Goal: Information Seeking & Learning: Find specific fact

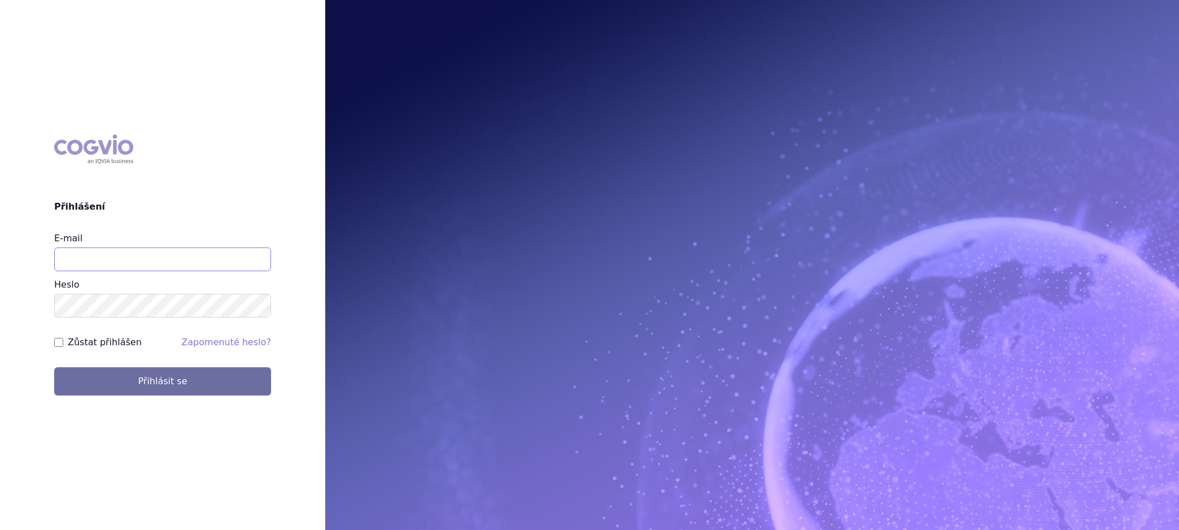
type input "[PERSON_NAME][EMAIL_ADDRESS][PERSON_NAME][DOMAIN_NAME]"
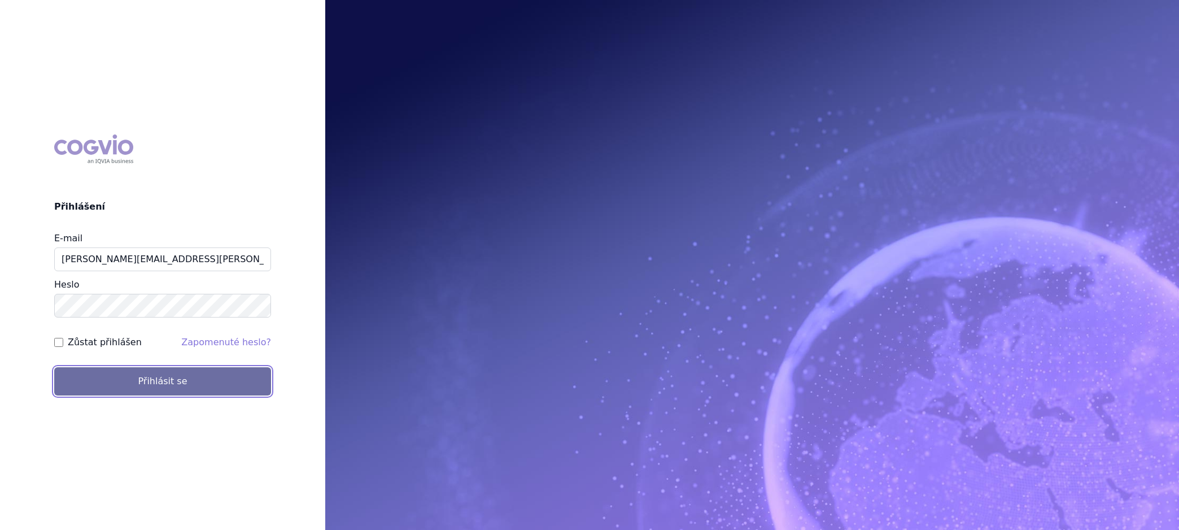
click at [147, 382] on button "Přihlásit se" at bounding box center [162, 381] width 217 height 28
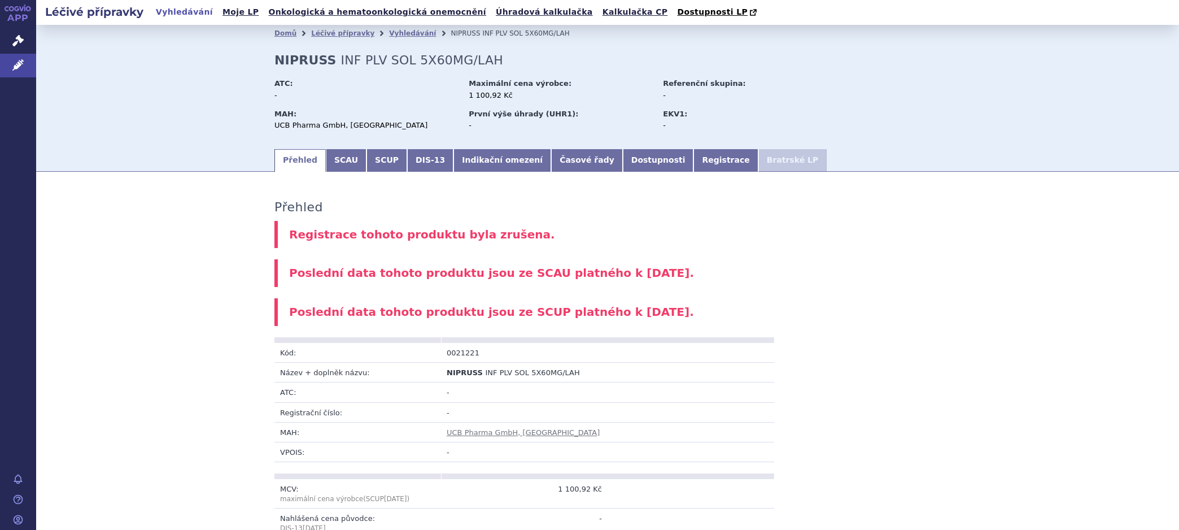
click at [393, 35] on link "Vyhledávání" at bounding box center [412, 33] width 47 height 8
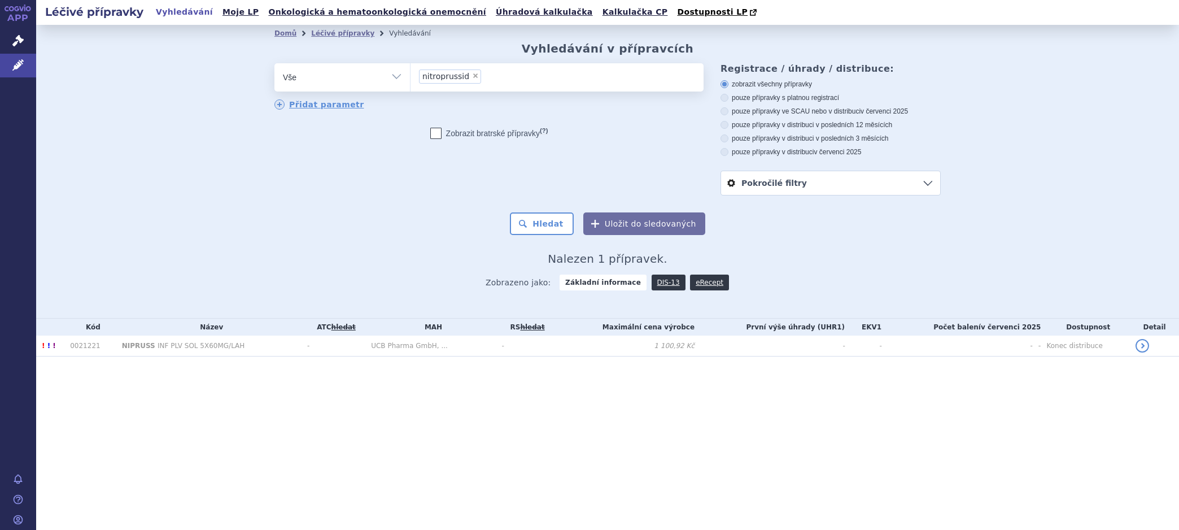
click at [472, 74] on span "×" at bounding box center [475, 75] width 7 height 7
click at [411, 74] on select "nitroprussid" at bounding box center [410, 77] width 1 height 28
select select
type input "na"
type input "nal"
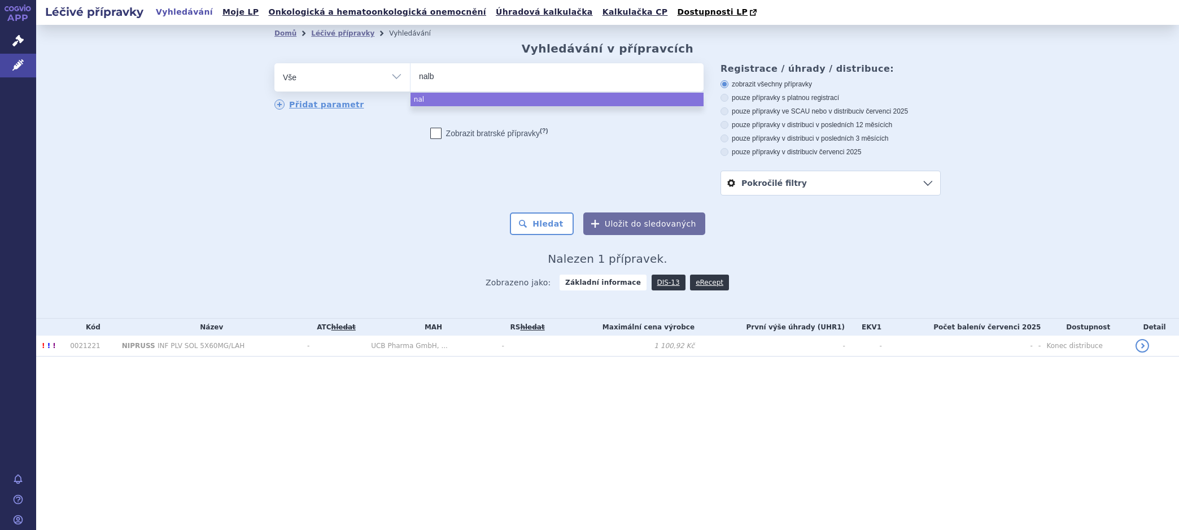
type input "nalbu"
type input "nalbup"
select select "nalbup"
click at [541, 231] on button "Hledat" at bounding box center [542, 223] width 64 height 23
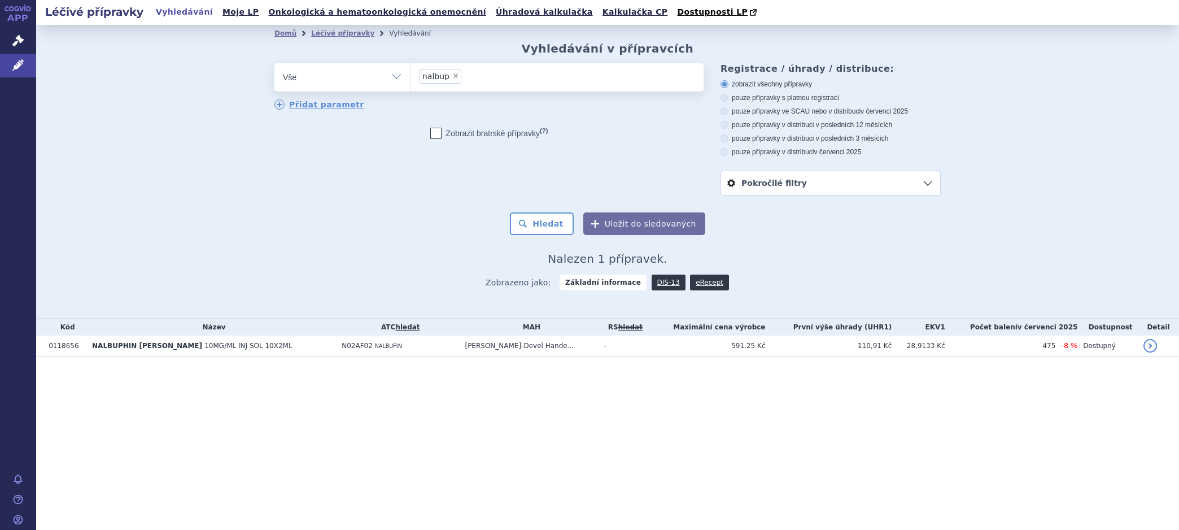
click at [204, 348] on span "10MG/ML INJ SOL 10X2ML" at bounding box center [248, 346] width 88 height 8
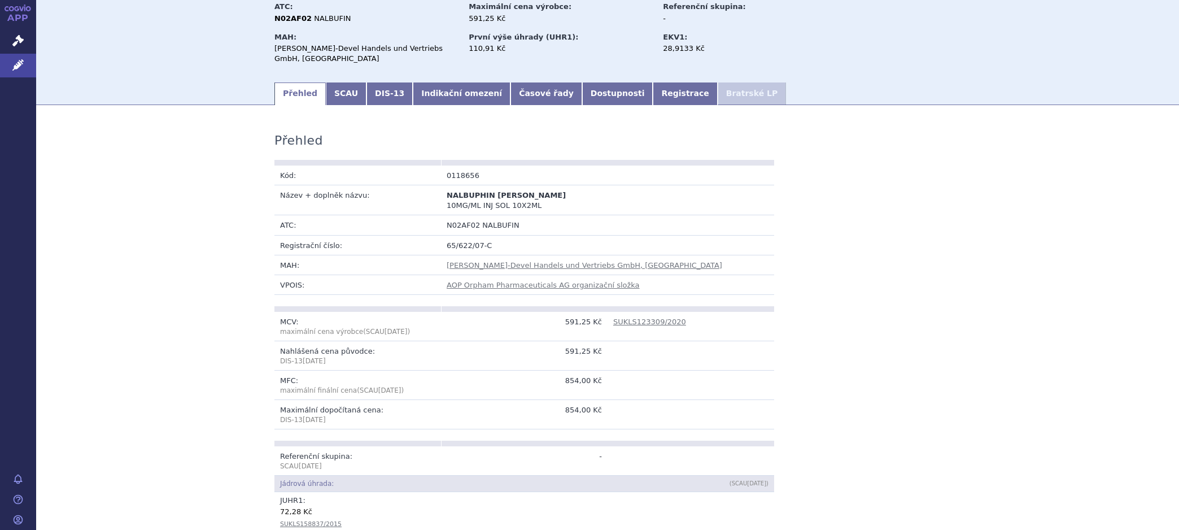
scroll to position [94, 0]
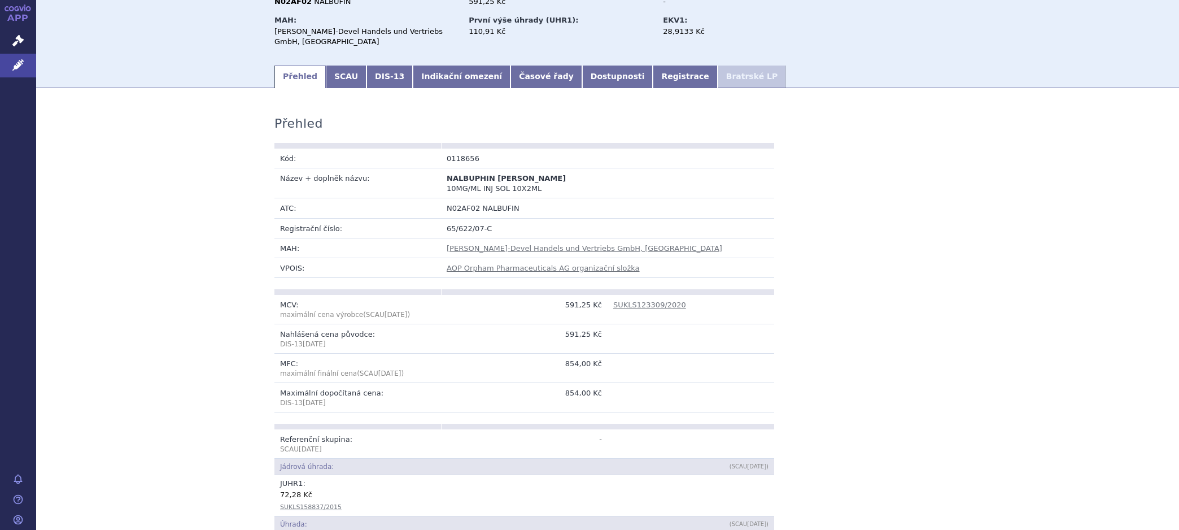
click at [530, 264] on link "AOP Orpham Pharmaceuticals AG organizační složka" at bounding box center [543, 268] width 193 height 8
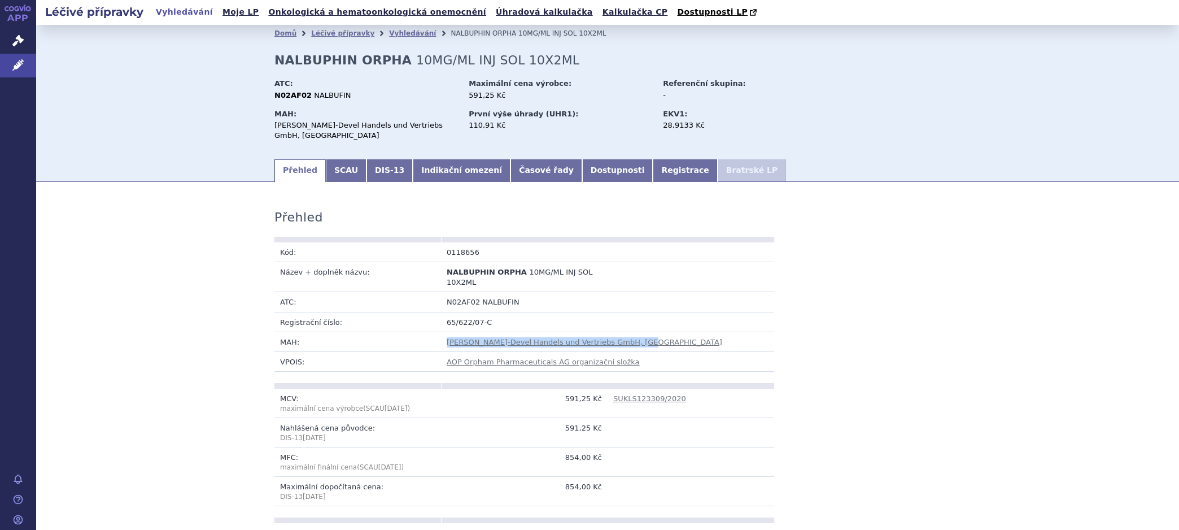
drag, startPoint x: 633, startPoint y: 336, endPoint x: 445, endPoint y: 337, distance: 188.1
click at [445, 337] on td "Orpha-Devel Handels und Vertriebs GmbH, [GEOGRAPHIC_DATA]" at bounding box center [607, 342] width 333 height 20
copy link "Orpha-Devel Handels und Vertriebs GmbH, [GEOGRAPHIC_DATA]"
drag, startPoint x: 443, startPoint y: 262, endPoint x: 513, endPoint y: 264, distance: 69.5
click at [513, 268] on b "NALBUPHIN ORPHA" at bounding box center [488, 272] width 82 height 8
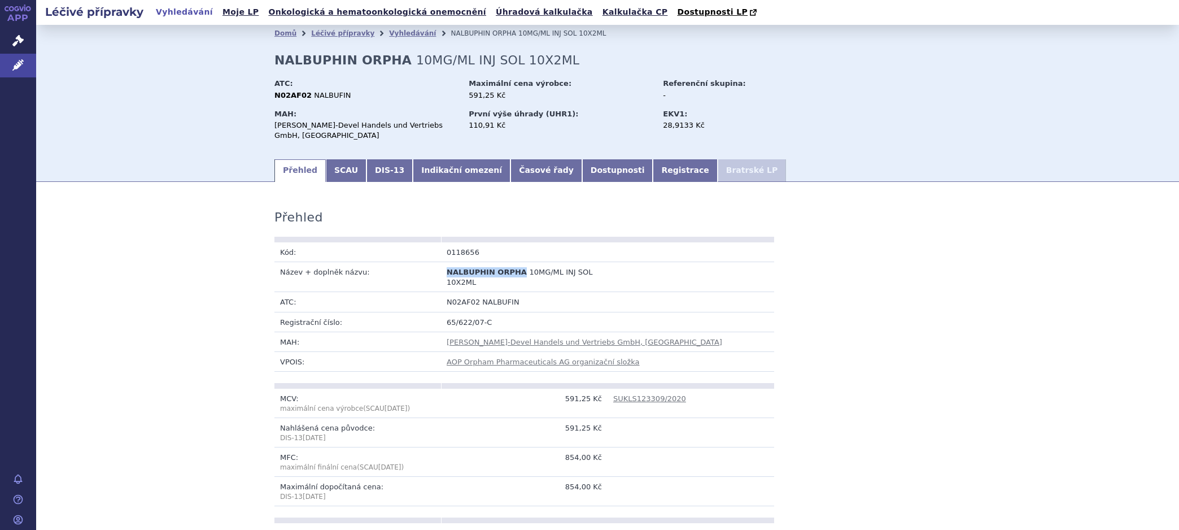
copy span "NALBUPHIN ORPHA"
click at [550, 338] on link "Orpha-Devel Handels und Vertriebs GmbH, [GEOGRAPHIC_DATA]" at bounding box center [585, 342] width 276 height 8
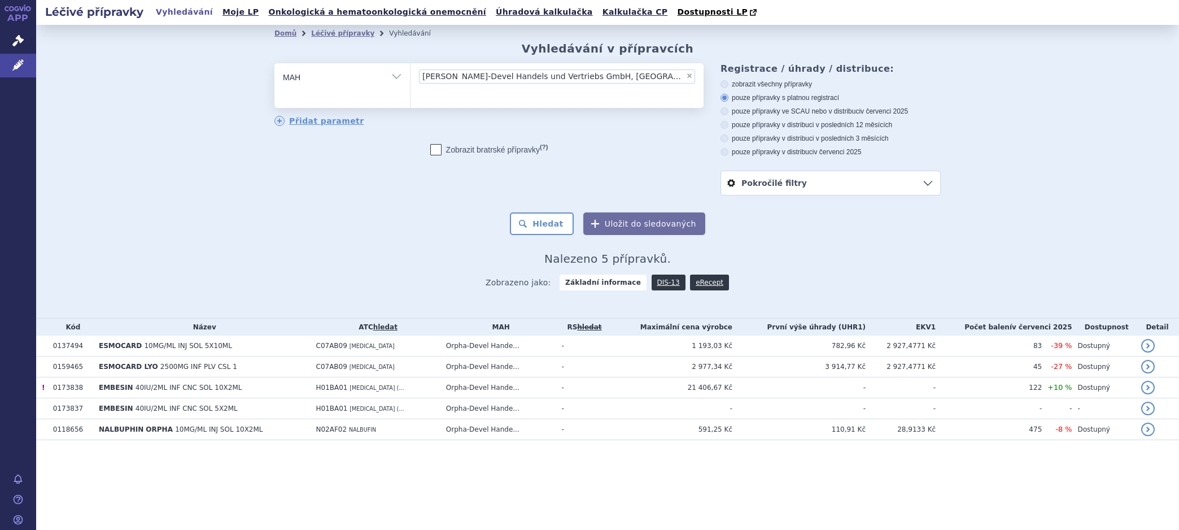
click at [660, 282] on link "DIS-13" at bounding box center [669, 283] width 34 height 16
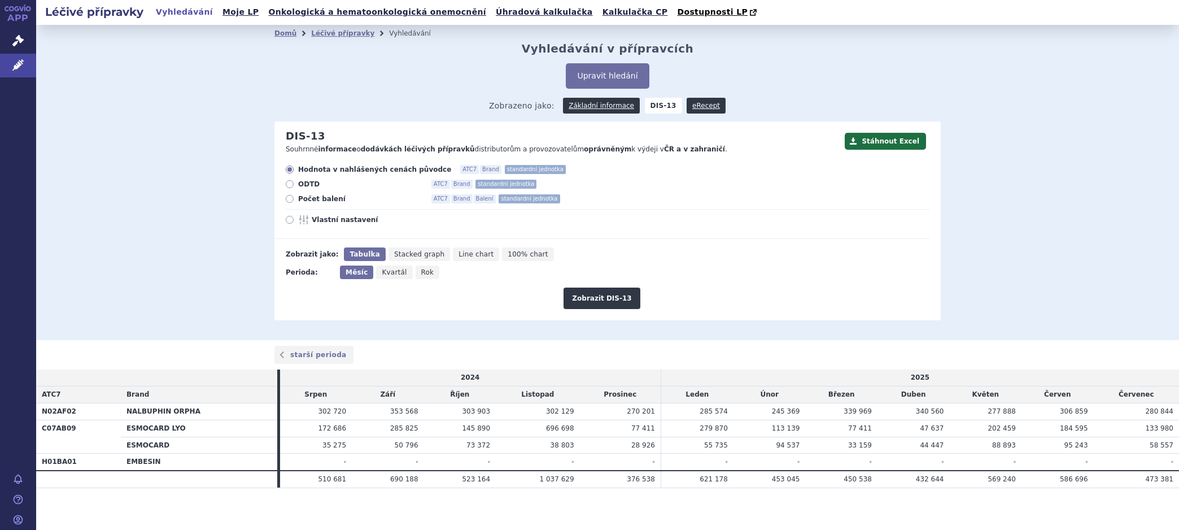
click at [600, 80] on button "Upravit hledání" at bounding box center [607, 75] width 83 height 25
